Goal: Task Accomplishment & Management: Use online tool/utility

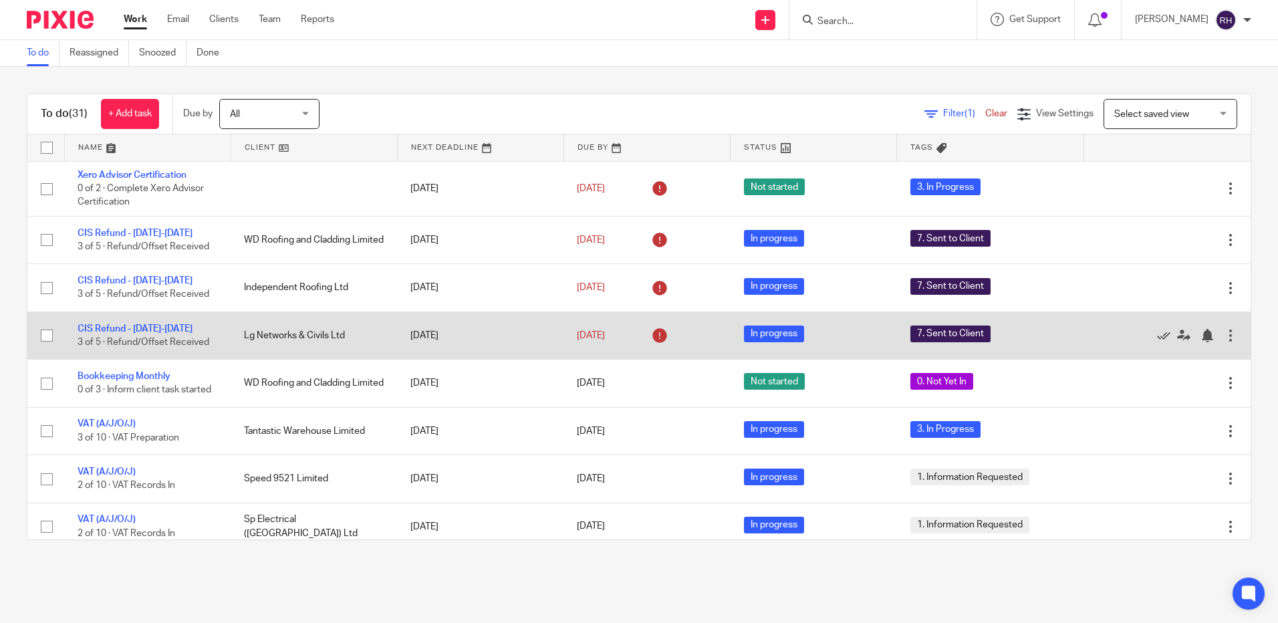
drag, startPoint x: 114, startPoint y: 426, endPoint x: 325, endPoint y: 346, distance: 225.6
click at [114, 426] on link "VAT (A/J/O/J)" at bounding box center [107, 423] width 58 height 9
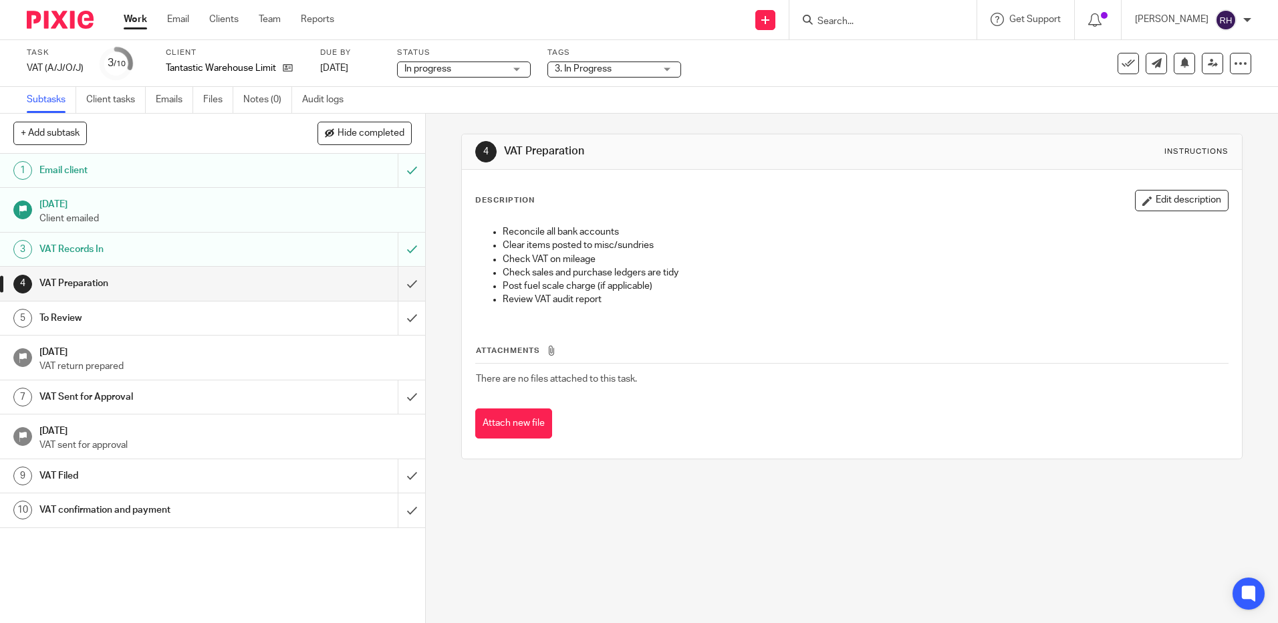
click at [666, 68] on div "3. In Progress" at bounding box center [614, 69] width 134 height 16
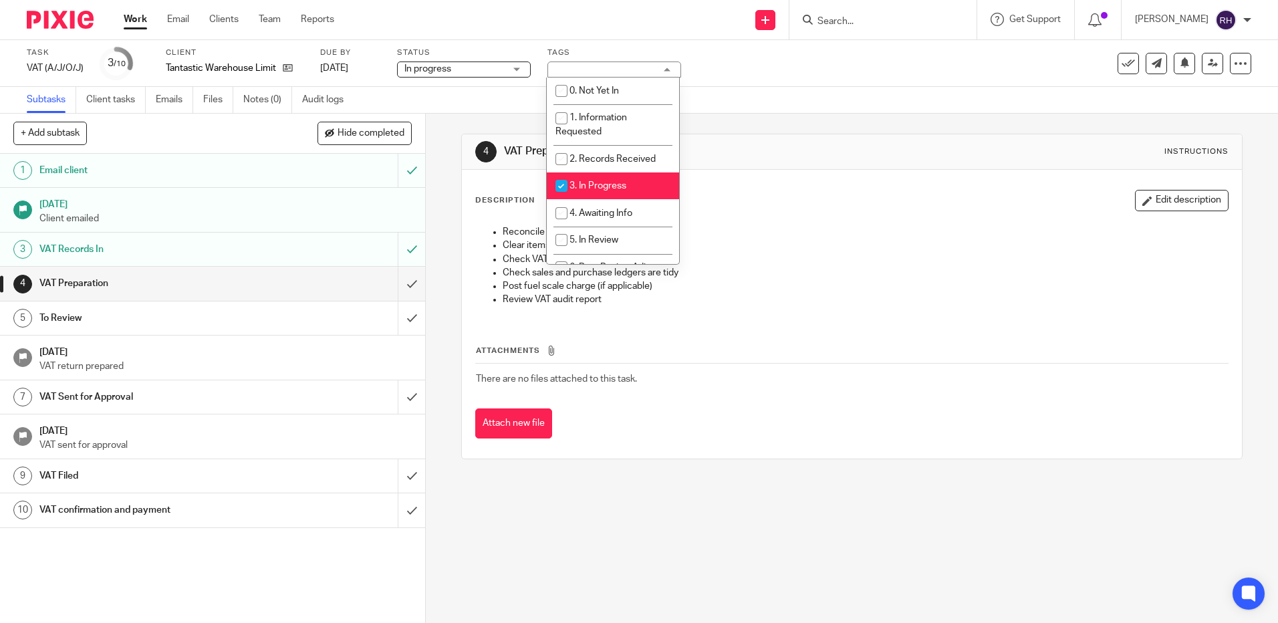
click at [665, 69] on div "3. In Progress" at bounding box center [614, 69] width 134 height 16
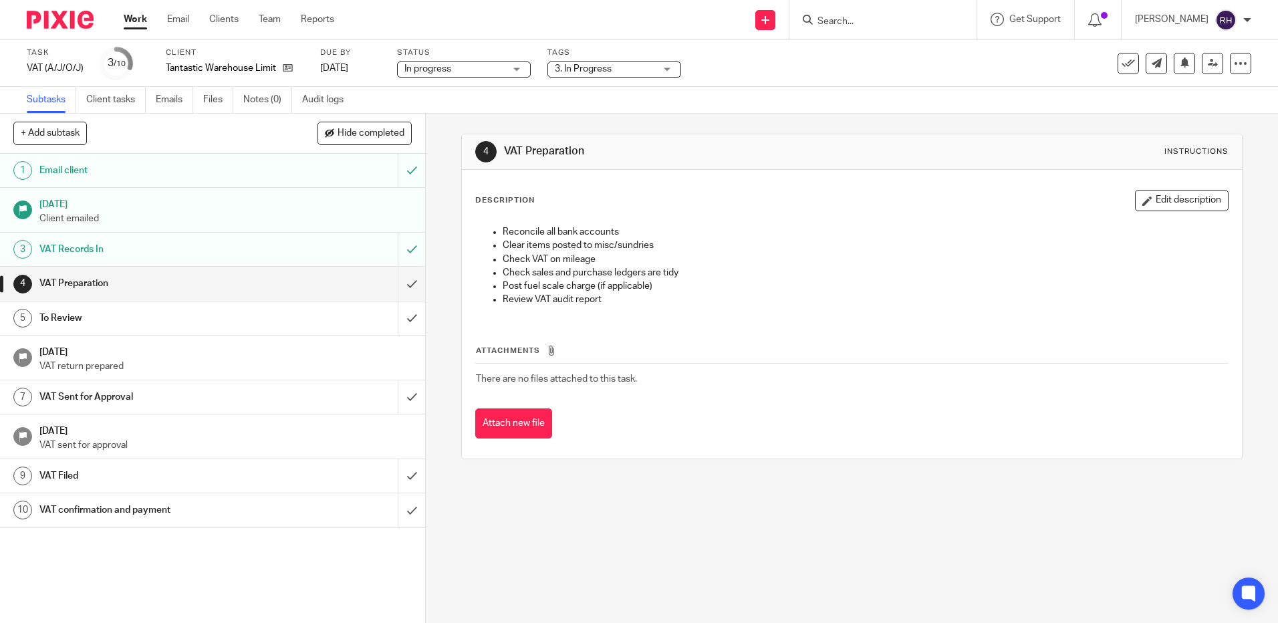
click at [666, 65] on div "3. In Progress" at bounding box center [614, 69] width 134 height 16
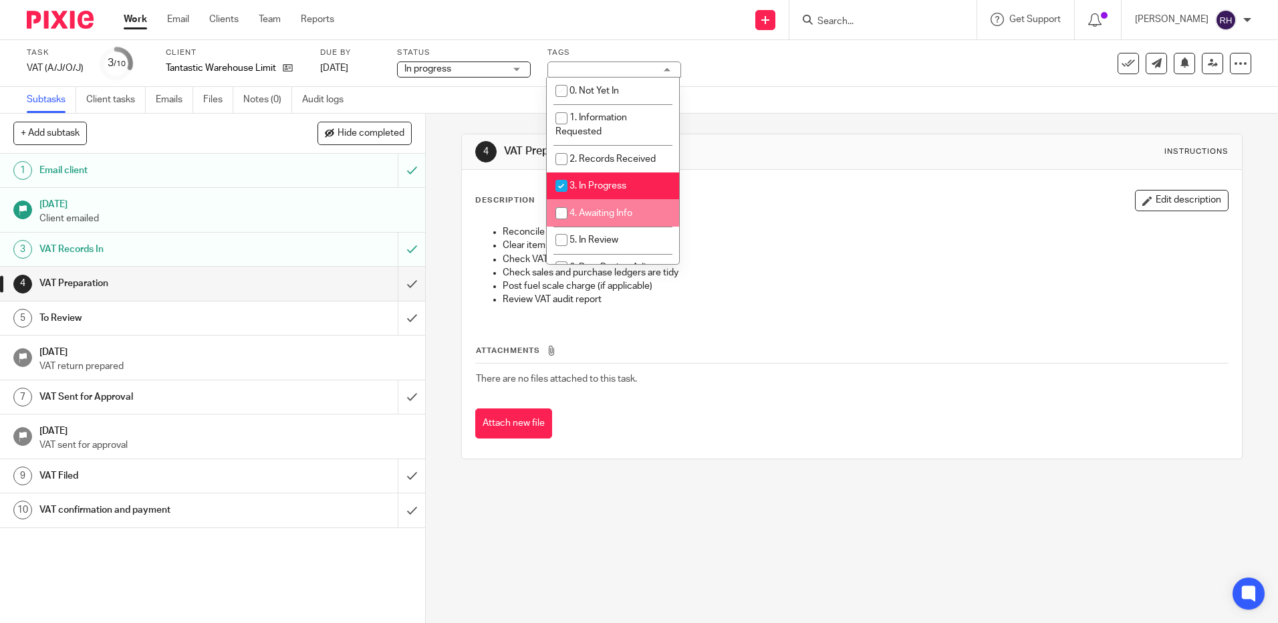
click at [561, 211] on input "checkbox" at bounding box center [561, 212] width 25 height 25
checkbox input "true"
click at [59, 23] on img at bounding box center [60, 20] width 67 height 18
